Goal: Information Seeking & Learning: Learn about a topic

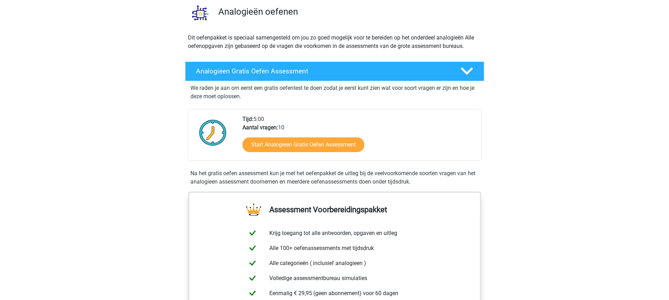
scroll to position [105, 0]
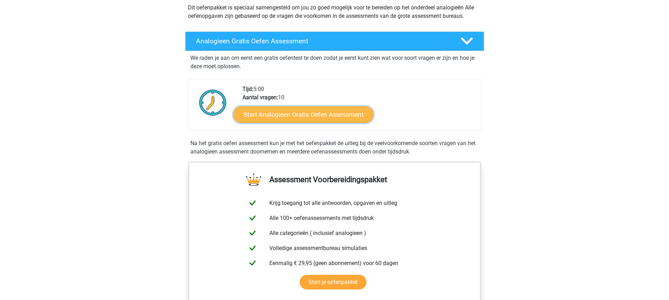
click at [311, 106] on link "Start Analogieen Gratis Oefen Assessment" at bounding box center [303, 114] width 140 height 17
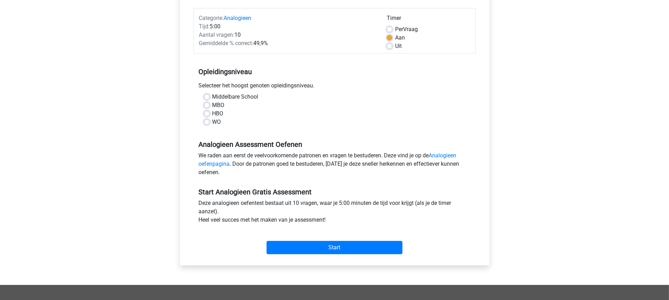
scroll to position [105, 0]
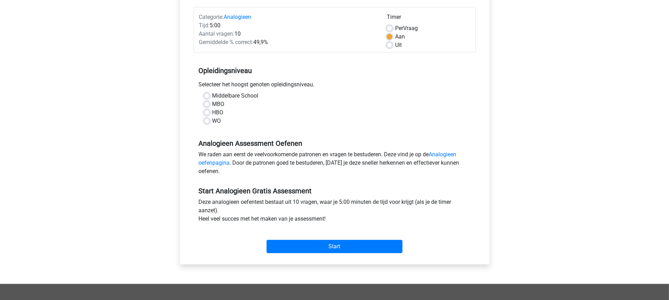
click at [212, 108] on label "HBO" at bounding box center [217, 112] width 11 height 8
click at [204, 108] on input "HBO" at bounding box center [207, 111] width 6 height 7
radio input "true"
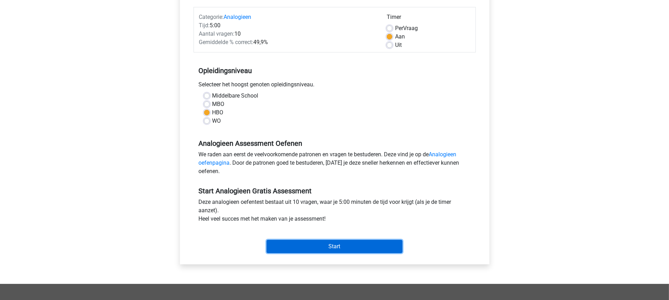
click at [322, 240] on input "Start" at bounding box center [335, 246] width 136 height 13
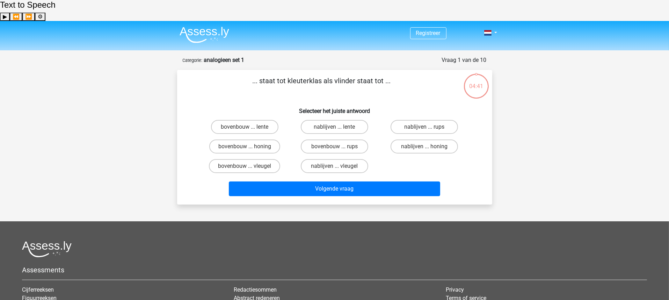
click at [336, 146] on input "bovenbouw ... rups" at bounding box center [336, 148] width 5 height 5
radio input "true"
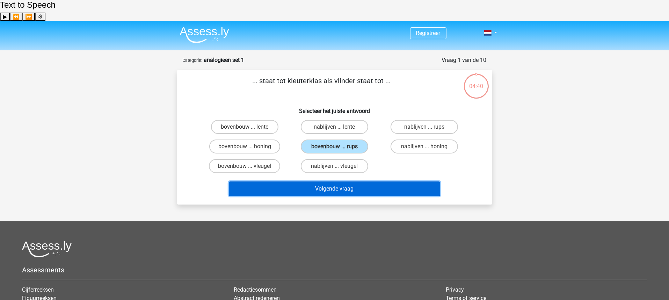
click at [328, 181] on button "Volgende vraag" at bounding box center [334, 188] width 211 height 15
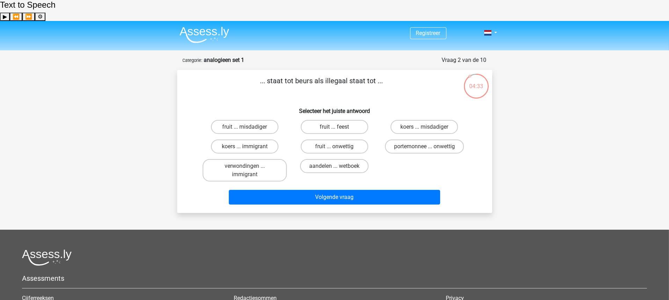
click at [425, 127] on input "koers ... misdadiger" at bounding box center [426, 129] width 5 height 5
radio input "true"
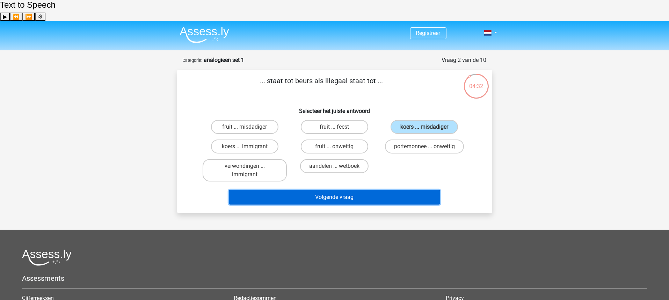
click at [324, 190] on button "Volgende vraag" at bounding box center [334, 197] width 211 height 15
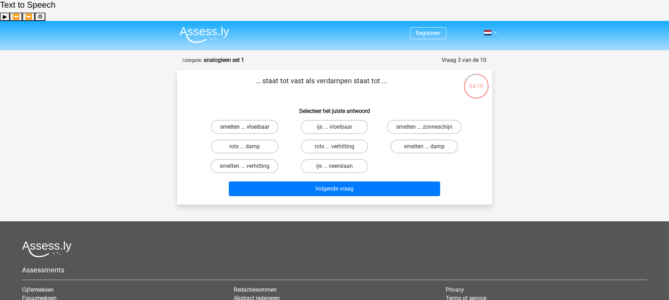
click at [249, 120] on label "smelten ... vloeibaar" at bounding box center [244, 127] width 67 height 14
click at [249, 127] on input "smelten ... vloeibaar" at bounding box center [247, 129] width 5 height 5
radio input "true"
click at [435, 139] on label "smelten ... damp" at bounding box center [424, 146] width 67 height 14
click at [429, 146] on input "smelten ... damp" at bounding box center [426, 148] width 5 height 5
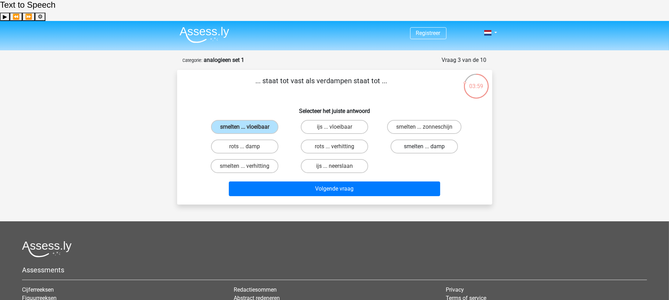
radio input "true"
click at [338, 159] on label "ijs ... neerslaan" at bounding box center [334, 166] width 67 height 14
click at [338, 166] on input "ijs ... neerslaan" at bounding box center [336, 168] width 5 height 5
radio input "true"
click at [329, 120] on label "ijs ... vloeibaar" at bounding box center [334, 127] width 67 height 14
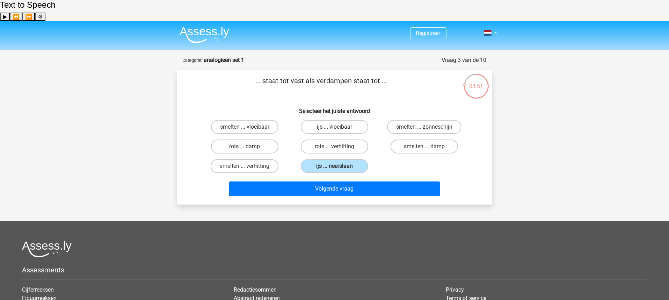
click at [334, 127] on input "ijs ... vloeibaar" at bounding box center [336, 129] width 5 height 5
radio input "true"
click at [256, 159] on label "smelten ... verhitting" at bounding box center [245, 166] width 68 height 14
click at [249, 166] on input "smelten ... verhitting" at bounding box center [247, 168] width 5 height 5
radio input "true"
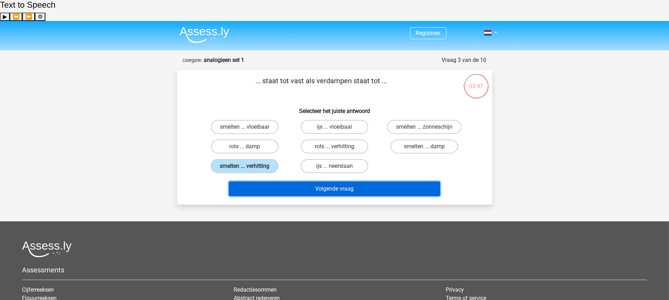
click at [317, 181] on button "Volgende vraag" at bounding box center [334, 188] width 211 height 15
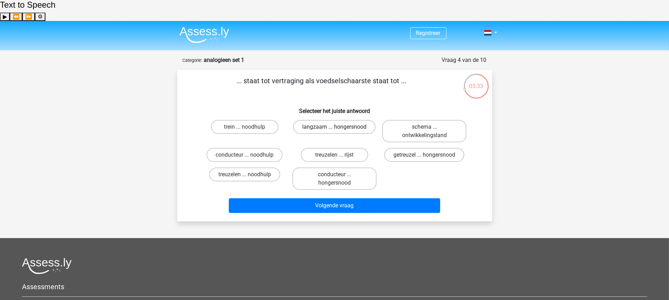
click at [344, 120] on label "langzaam ... hongersnood" at bounding box center [334, 127] width 82 height 14
click at [339, 127] on input "langzaam ... hongersnood" at bounding box center [336, 129] width 5 height 5
radio input "true"
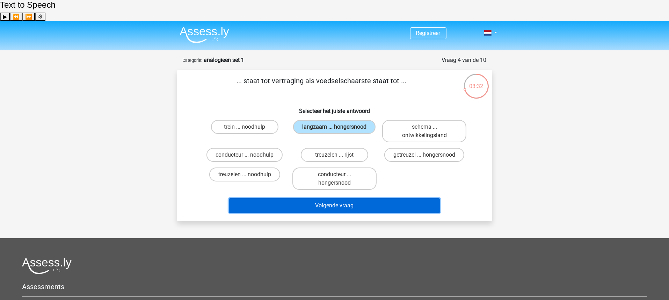
click at [335, 198] on button "Volgende vraag" at bounding box center [334, 205] width 211 height 15
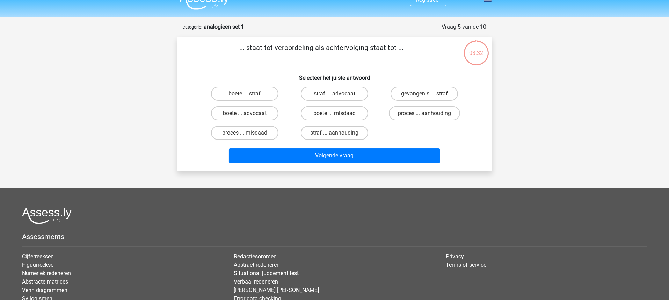
scroll to position [35, 0]
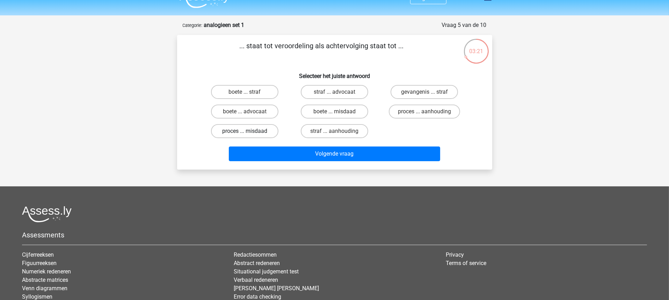
click at [263, 124] on label "proces ... misdaad" at bounding box center [244, 131] width 67 height 14
click at [249, 131] on input "proces ... misdaad" at bounding box center [247, 133] width 5 height 5
radio input "true"
click at [417, 104] on label "proces ... aanhouding" at bounding box center [424, 111] width 71 height 14
click at [424, 111] on input "proces ... aanhouding" at bounding box center [426, 113] width 5 height 5
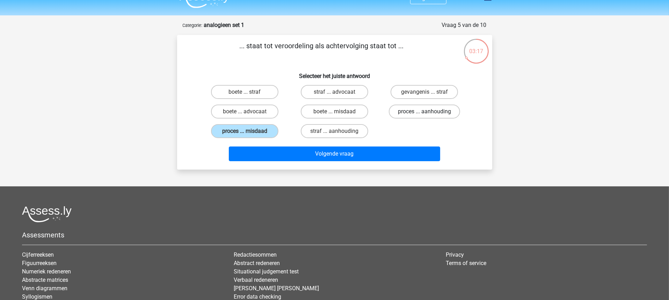
radio input "true"
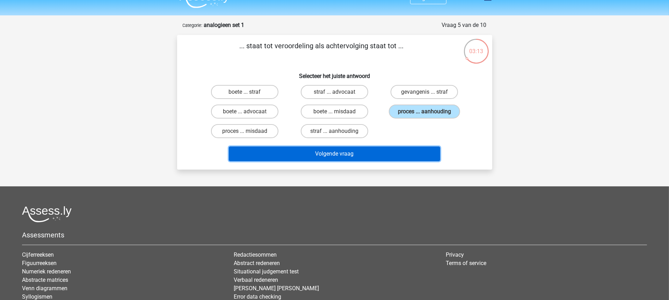
click at [350, 146] on button "Volgende vraag" at bounding box center [334, 153] width 211 height 15
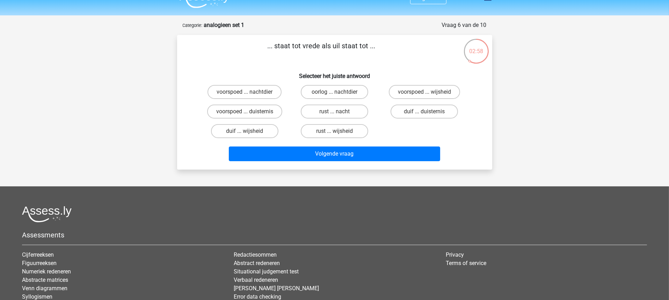
click at [246, 131] on input "duif ... wijsheid" at bounding box center [247, 133] width 5 height 5
radio input "true"
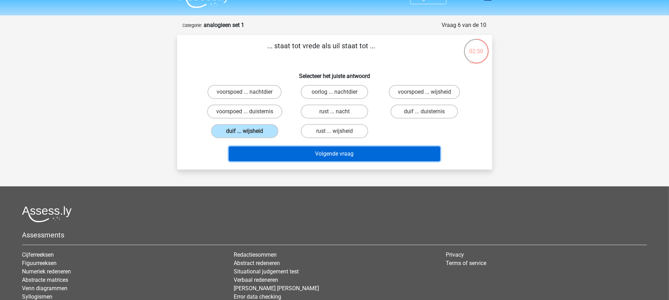
click at [339, 146] on button "Volgende vraag" at bounding box center [334, 153] width 211 height 15
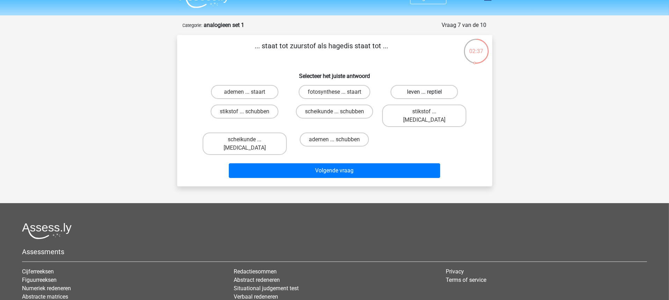
click at [436, 85] on label "leven ... reptiel" at bounding box center [424, 92] width 67 height 14
click at [429, 92] on input "leven ... reptiel" at bounding box center [426, 94] width 5 height 5
radio input "true"
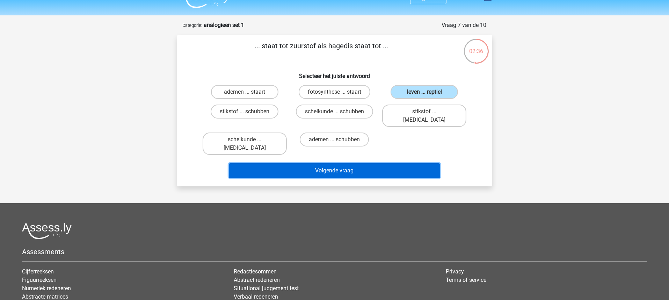
click at [334, 163] on button "Volgende vraag" at bounding box center [334, 170] width 211 height 15
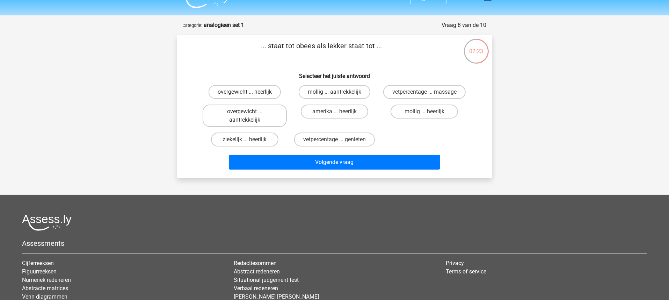
click at [260, 85] on label "overgewicht ... heerlijk" at bounding box center [245, 92] width 72 height 14
click at [249, 92] on input "overgewicht ... heerlijk" at bounding box center [247, 94] width 5 height 5
radio input "true"
click at [253, 104] on label "overgewicht ... aantrekkelijk" at bounding box center [245, 115] width 84 height 22
click at [249, 111] on input "overgewicht ... aantrekkelijk" at bounding box center [247, 113] width 5 height 5
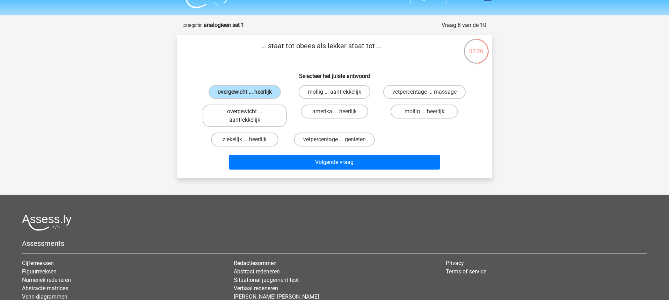
radio input "true"
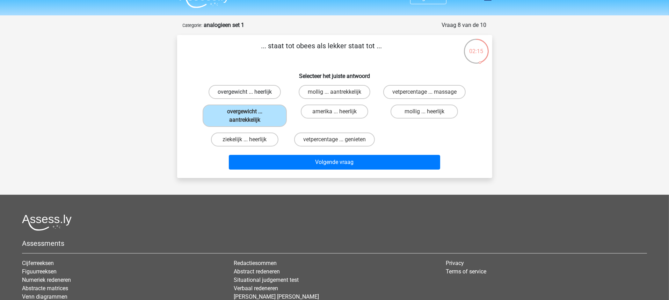
click at [247, 85] on label "overgewicht ... heerlijk" at bounding box center [245, 92] width 72 height 14
click at [247, 92] on input "overgewicht ... heerlijk" at bounding box center [247, 94] width 5 height 5
radio input "true"
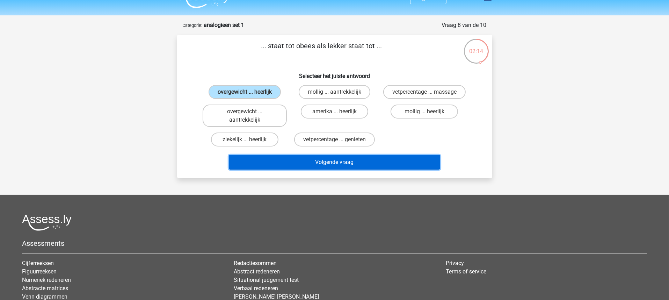
click at [357, 155] on button "Volgende vraag" at bounding box center [334, 162] width 211 height 15
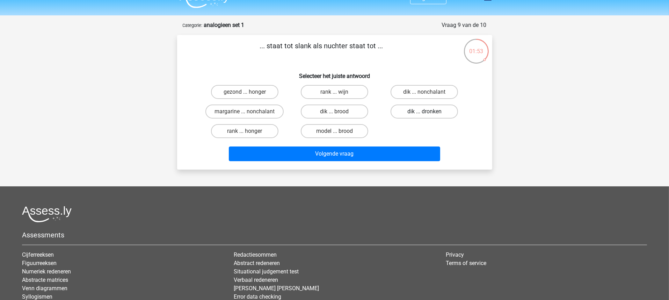
click at [409, 104] on label "dik ... dronken" at bounding box center [424, 111] width 67 height 14
click at [424, 111] on input "dik ... dronken" at bounding box center [426, 113] width 5 height 5
radio input "true"
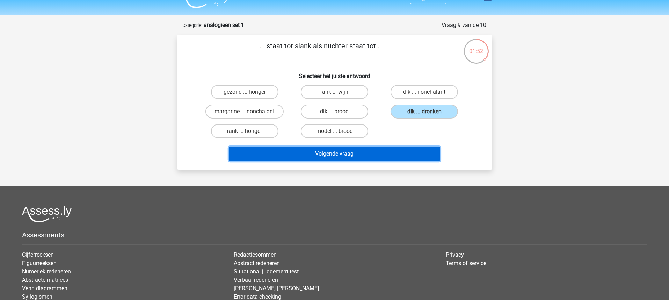
click at [341, 146] on button "Volgende vraag" at bounding box center [334, 153] width 211 height 15
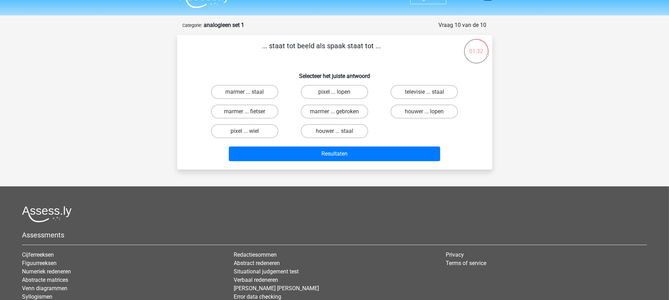
click at [424, 92] on input "televisie ... staal" at bounding box center [426, 94] width 5 height 5
radio input "true"
click at [331, 85] on label "pixel ... lopen" at bounding box center [334, 92] width 67 height 14
click at [334, 92] on input "pixel ... lopen" at bounding box center [336, 94] width 5 height 5
radio input "true"
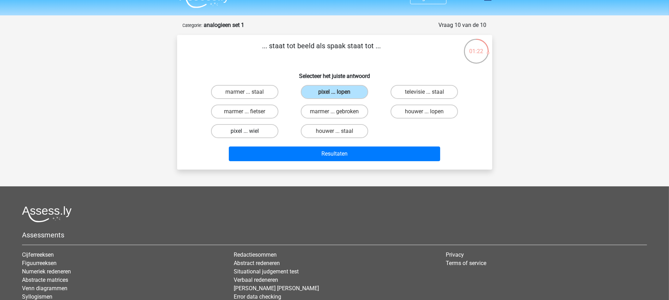
click at [246, 124] on label "pixel ... wiel" at bounding box center [244, 131] width 67 height 14
click at [246, 131] on input "pixel ... wiel" at bounding box center [247, 133] width 5 height 5
radio input "true"
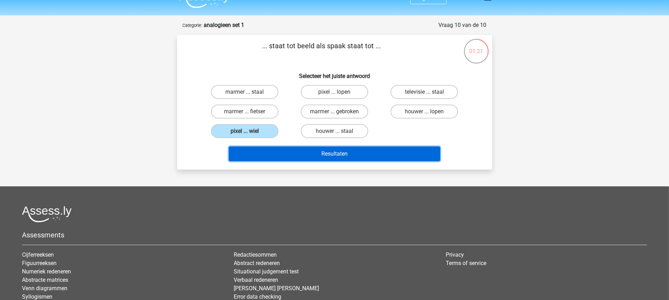
click at [324, 146] on button "Resultaten" at bounding box center [334, 153] width 211 height 15
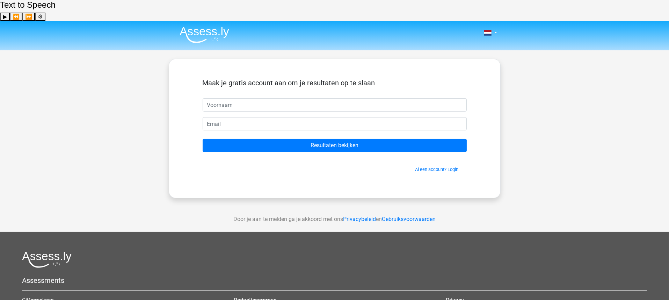
click at [324, 92] on form "Maak je gratis account aan om je resultaten op te slaan Resultaten bekijken Al …" at bounding box center [335, 126] width 264 height 94
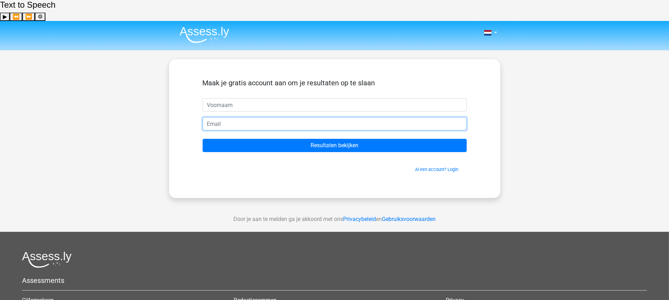
click at [314, 117] on input "email" at bounding box center [335, 123] width 264 height 13
paste input "[EMAIL_ADDRESS][DOMAIN_NAME]"
type input "[EMAIL_ADDRESS][DOMAIN_NAME]"
click at [291, 98] on input "text" at bounding box center [335, 104] width 264 height 13
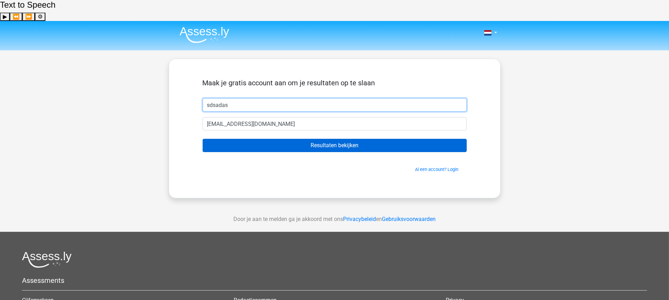
type input "sdsadas"
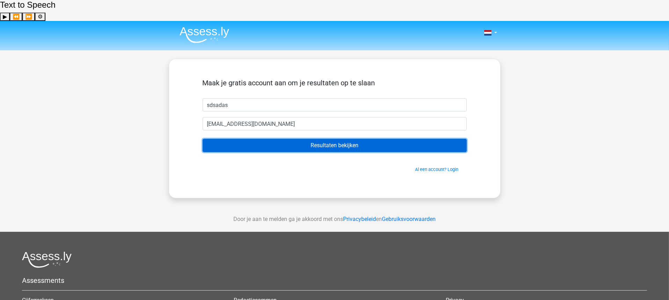
click at [277, 139] on input "Resultaten bekijken" at bounding box center [335, 145] width 264 height 13
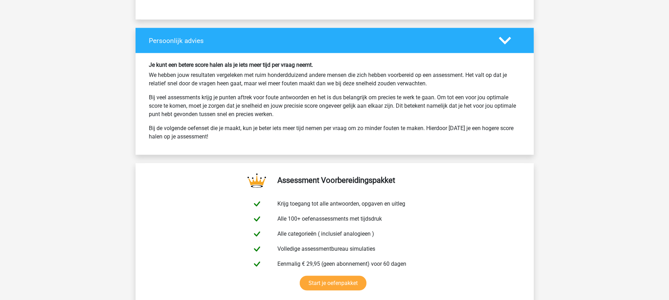
scroll to position [1083, 0]
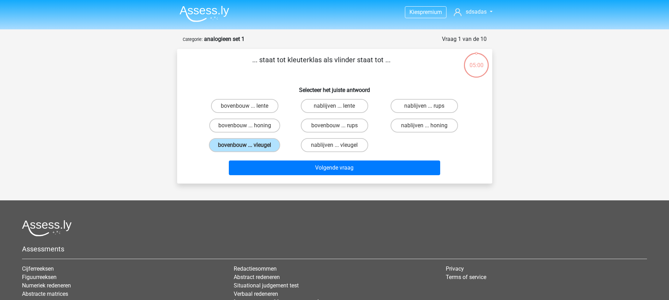
scroll to position [35, 0]
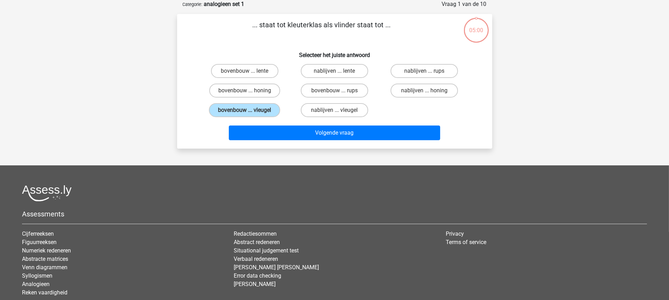
drag, startPoint x: 101, startPoint y: 56, endPoint x: 96, endPoint y: 58, distance: 5.5
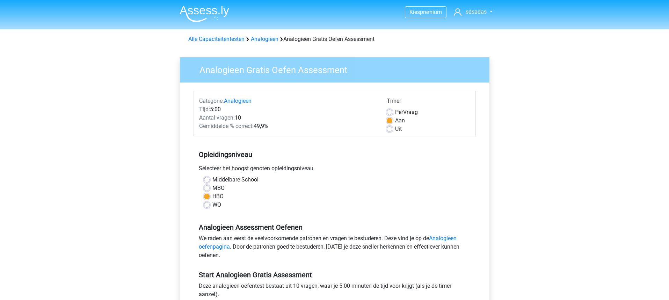
scroll to position [105, 0]
